Goal: Find contact information: Obtain details needed to contact an individual or organization

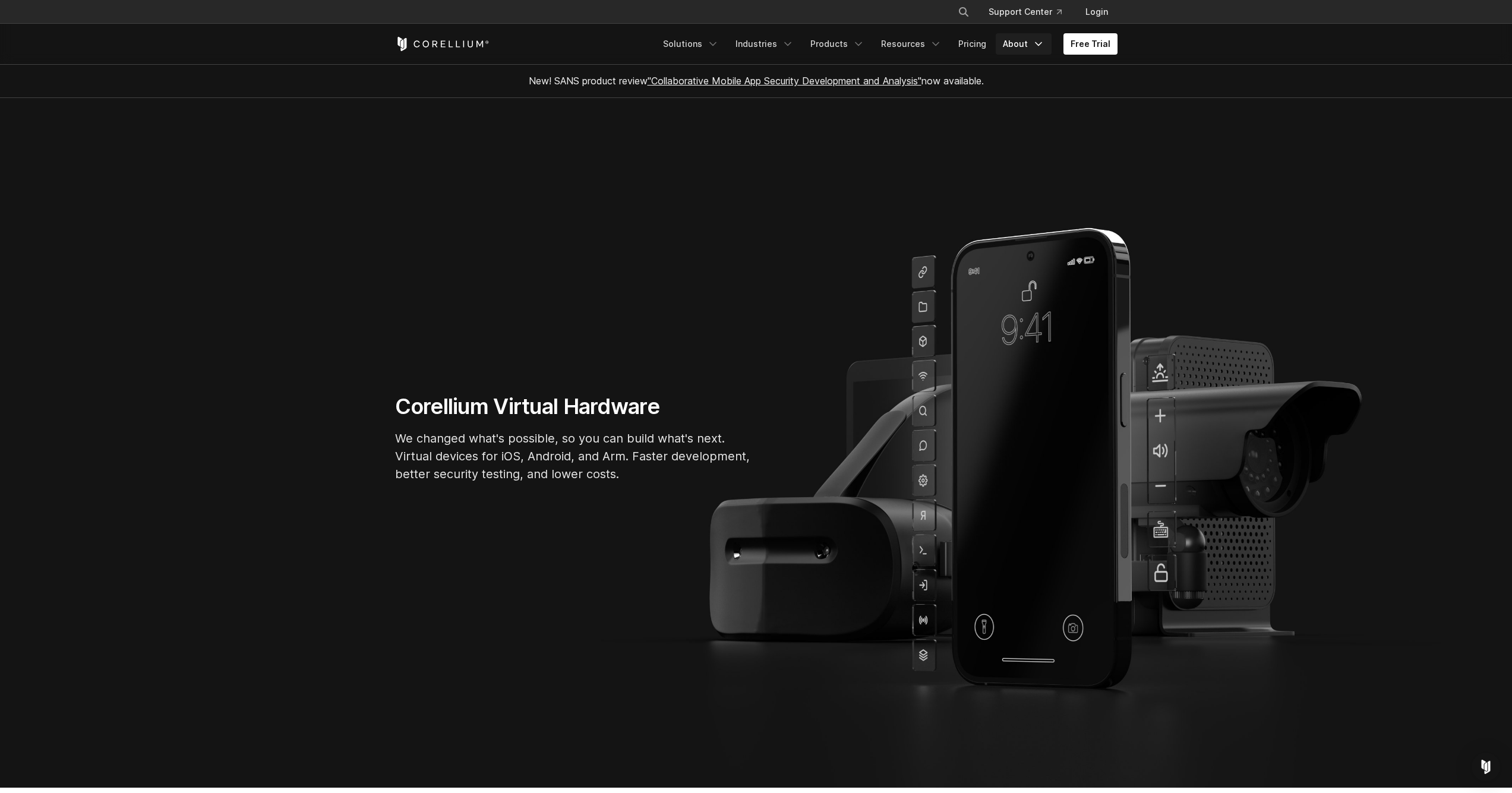
click at [1019, 42] on link "About" at bounding box center [1024, 44] width 56 height 21
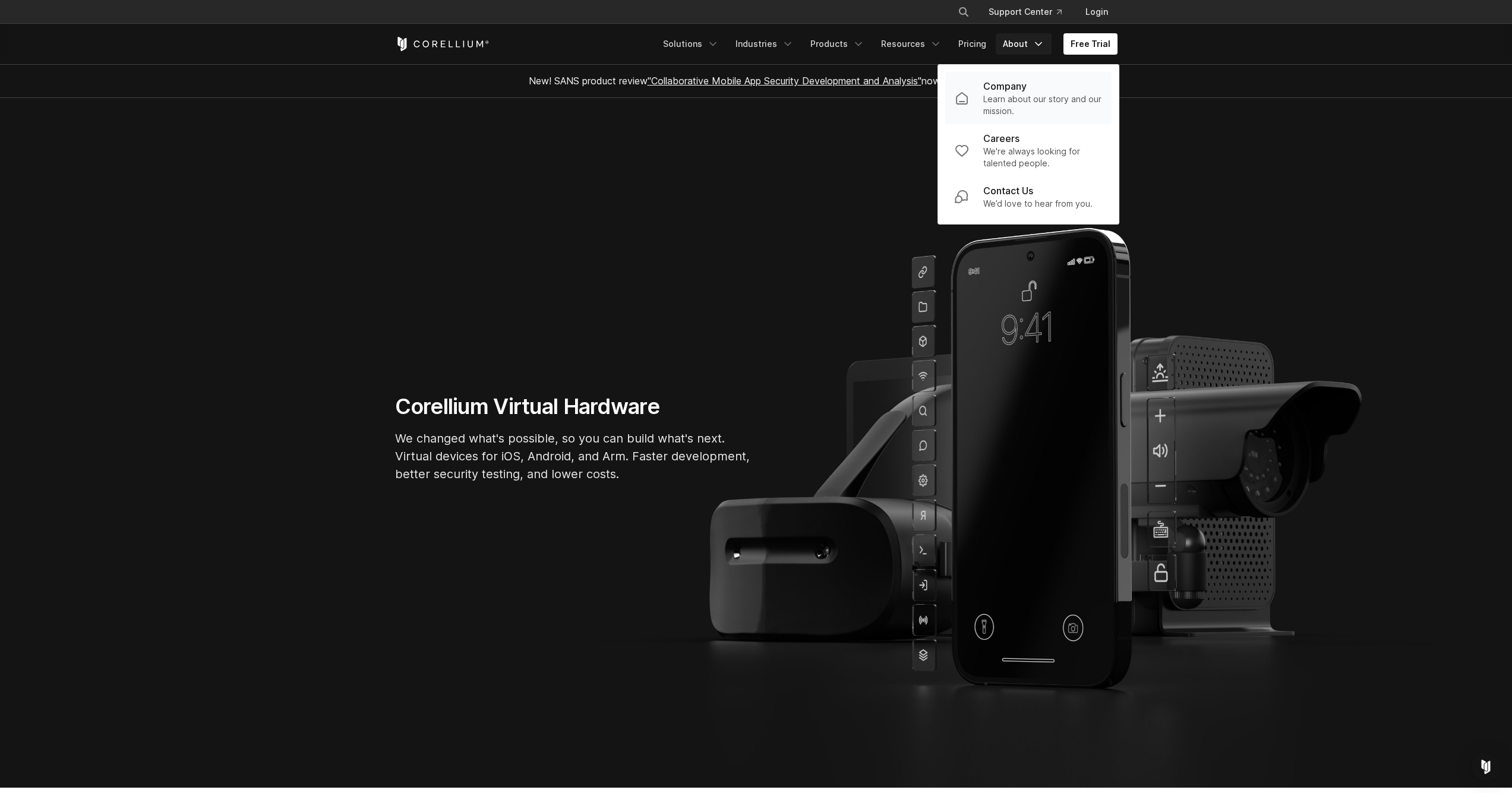
click at [1008, 92] on p "Company" at bounding box center [1004, 86] width 43 height 14
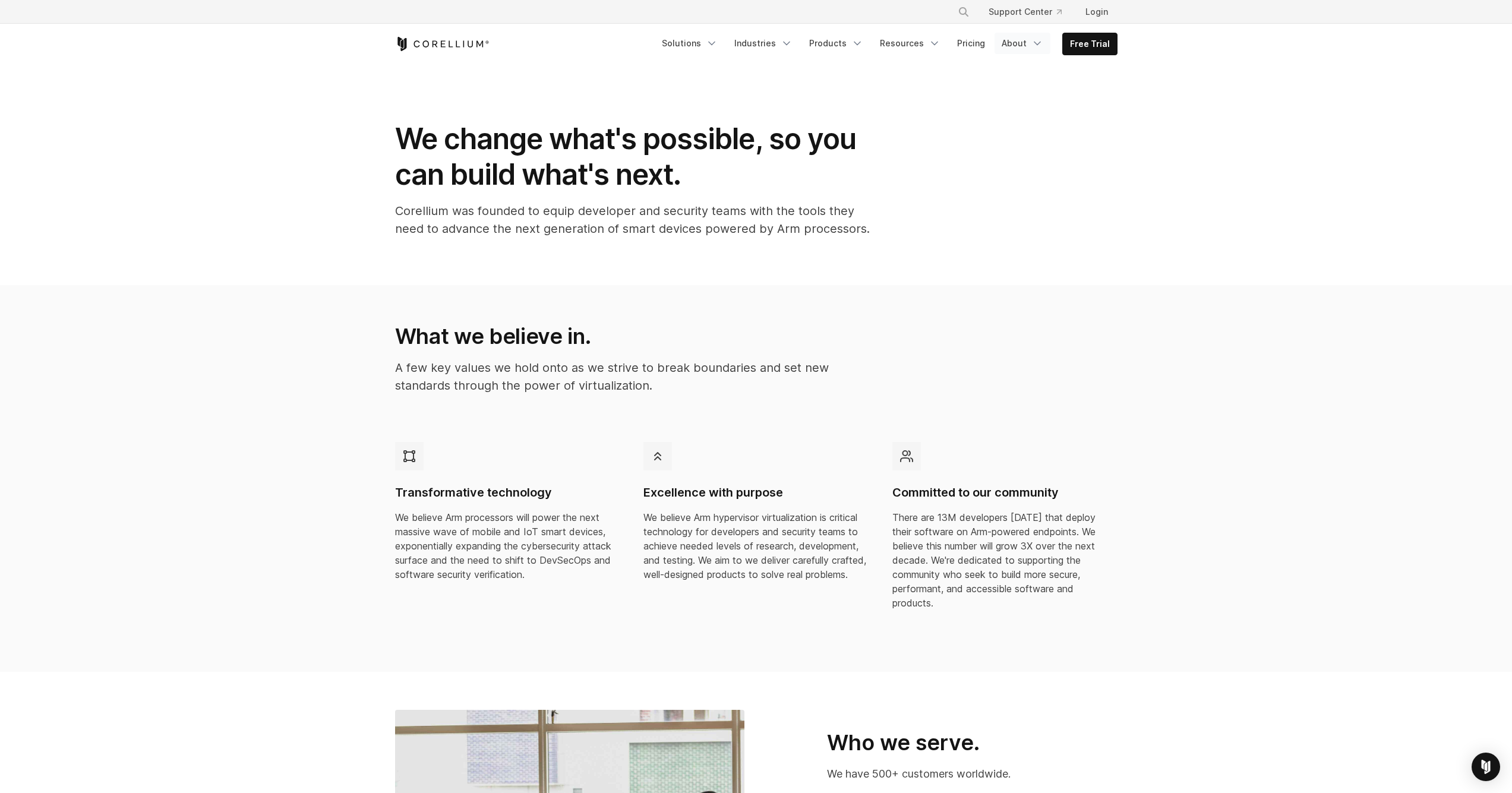
click at [1028, 39] on link "About" at bounding box center [1022, 43] width 56 height 21
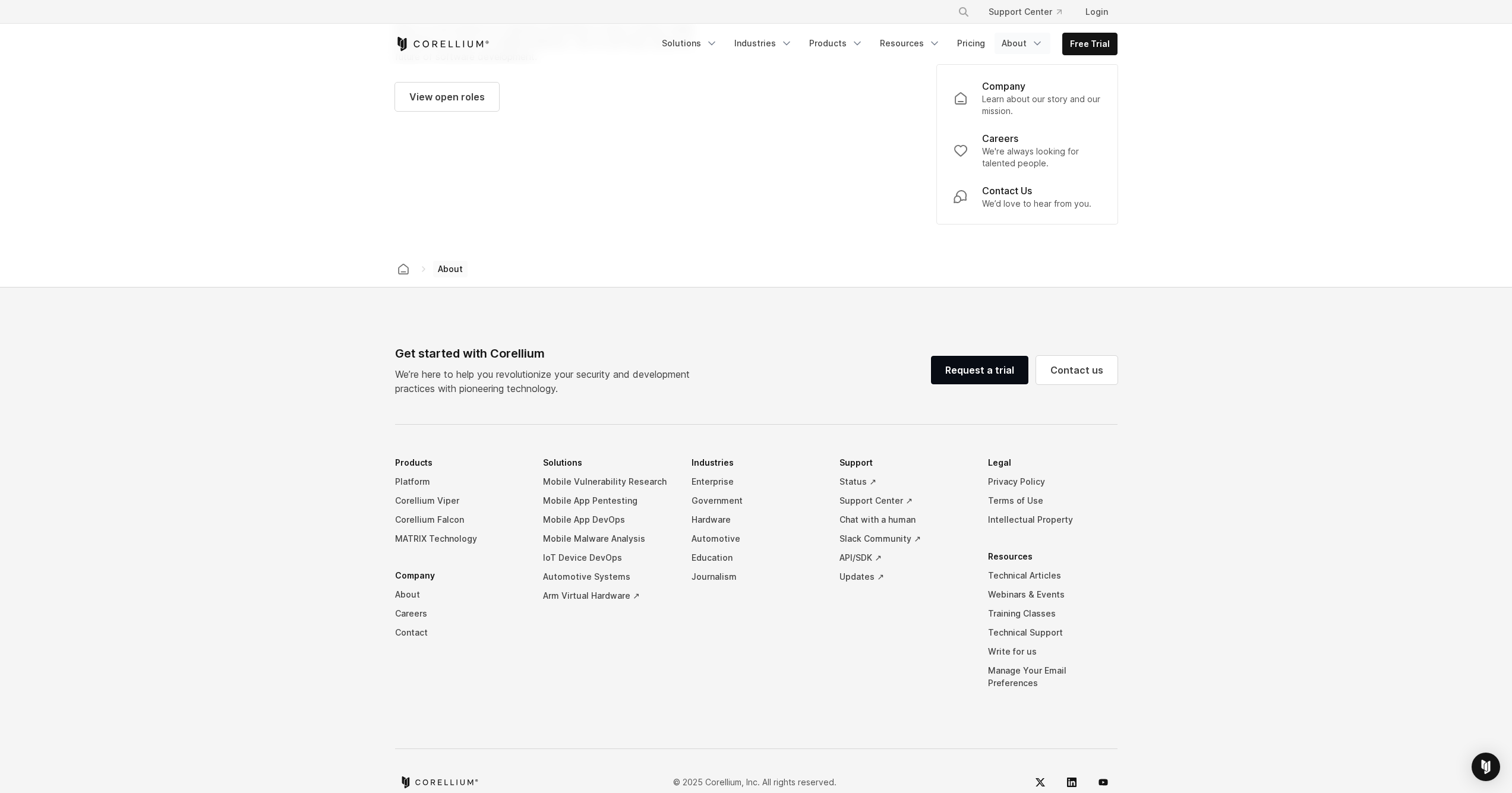
scroll to position [1751, 0]
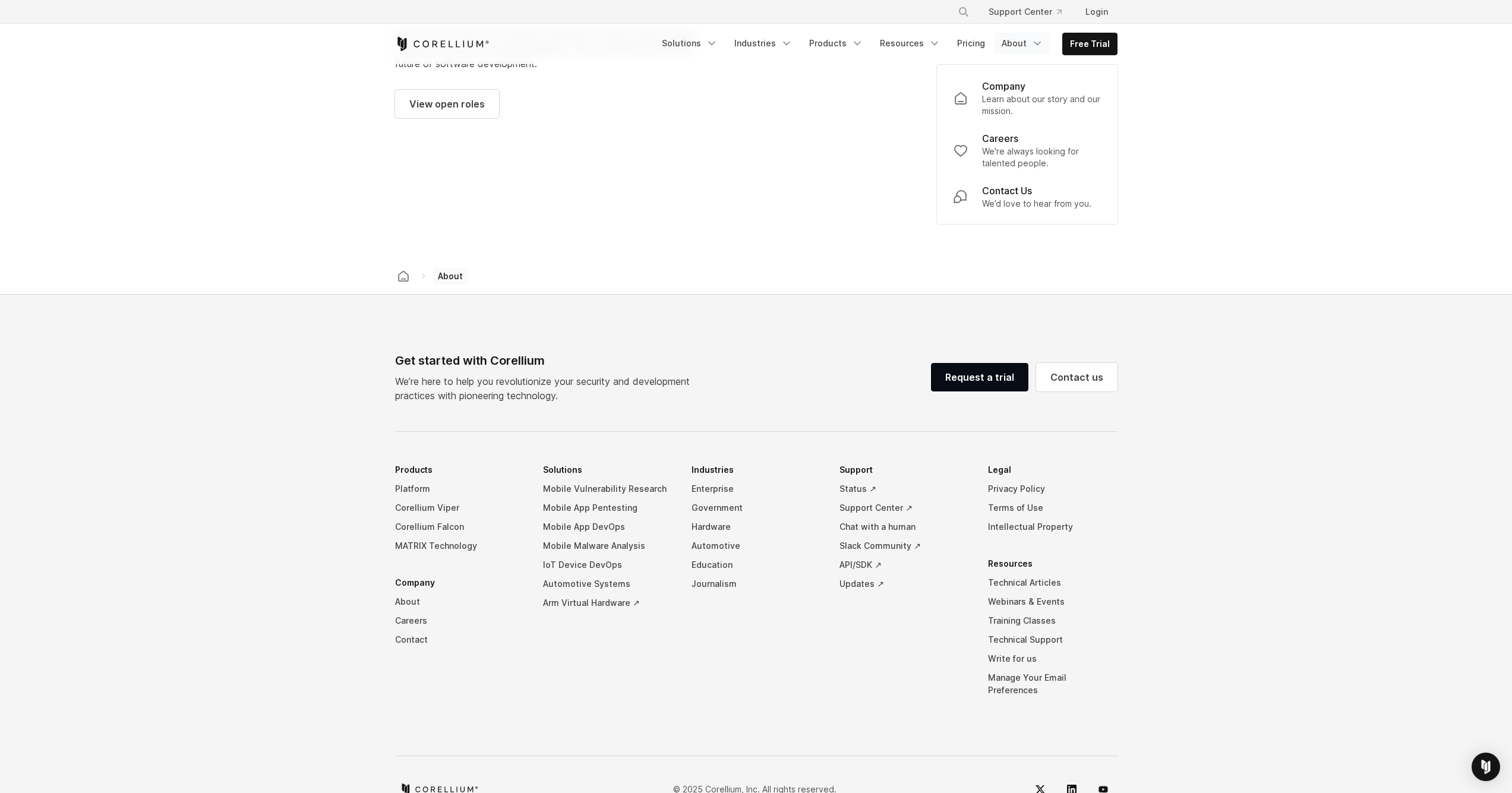
click at [602, 300] on footer "Get started with Corellium We’re here to help you revolutionize your security a…" at bounding box center [756, 561] width 1512 height 533
click at [414, 630] on link "Contact" at bounding box center [459, 640] width 129 height 19
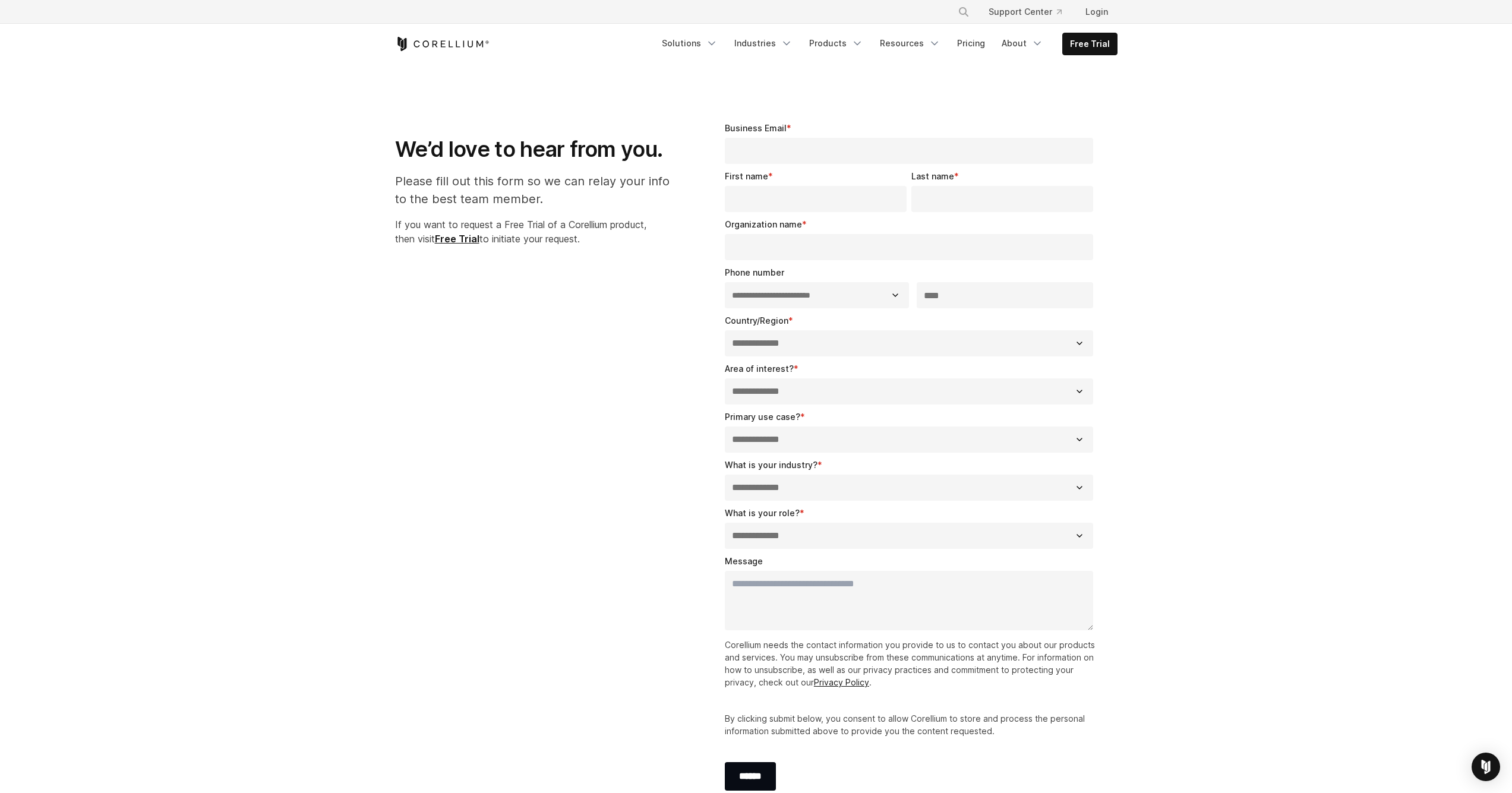
select select "**"
